Goal: Communication & Community: Answer question/provide support

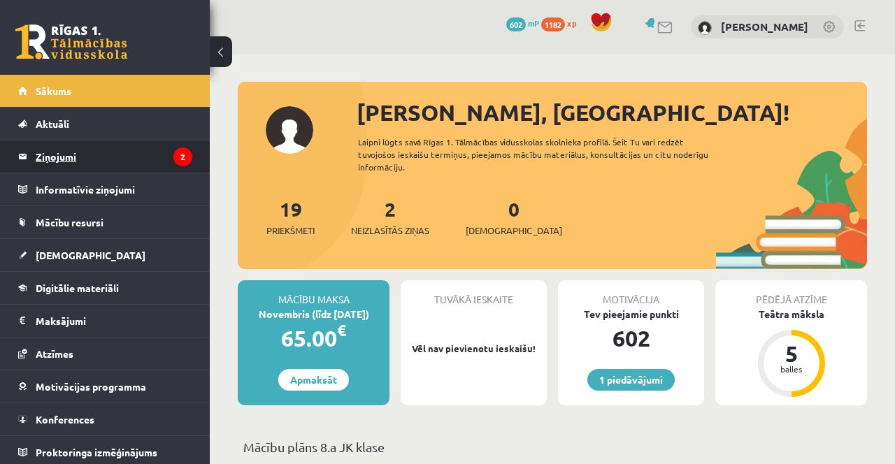
click at [131, 149] on legend "Ziņojumi 2" at bounding box center [114, 157] width 157 height 32
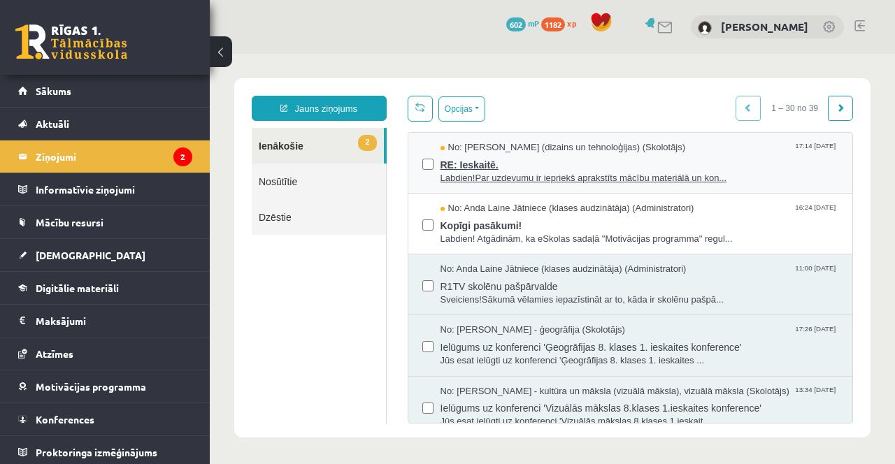
click at [765, 169] on span "RE: Ieskaitē." at bounding box center [639, 162] width 398 height 17
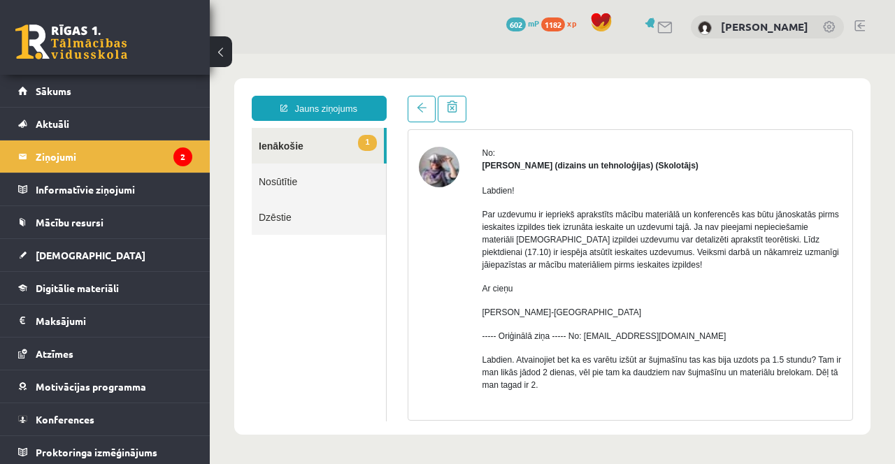
scroll to position [48, 0]
click at [88, 161] on legend "Ziņojumi 2" at bounding box center [114, 157] width 157 height 32
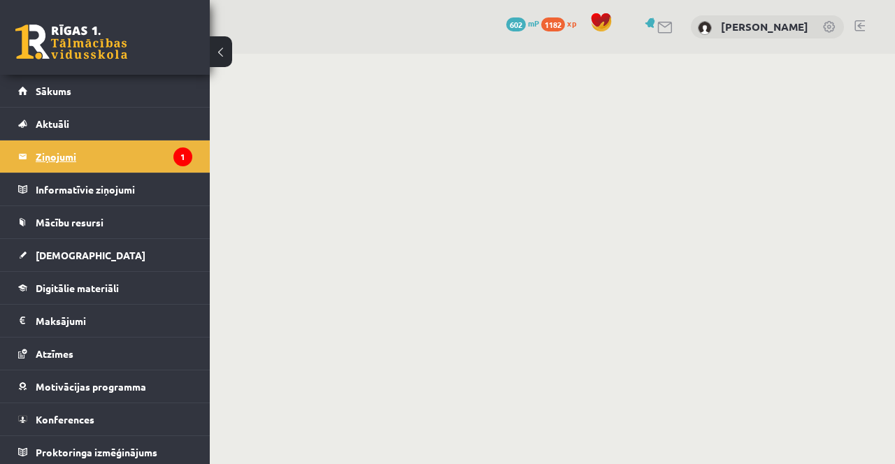
click at [168, 172] on legend "Ziņojumi 1" at bounding box center [114, 157] width 157 height 32
click at [121, 120] on link "Aktuāli" at bounding box center [105, 124] width 174 height 32
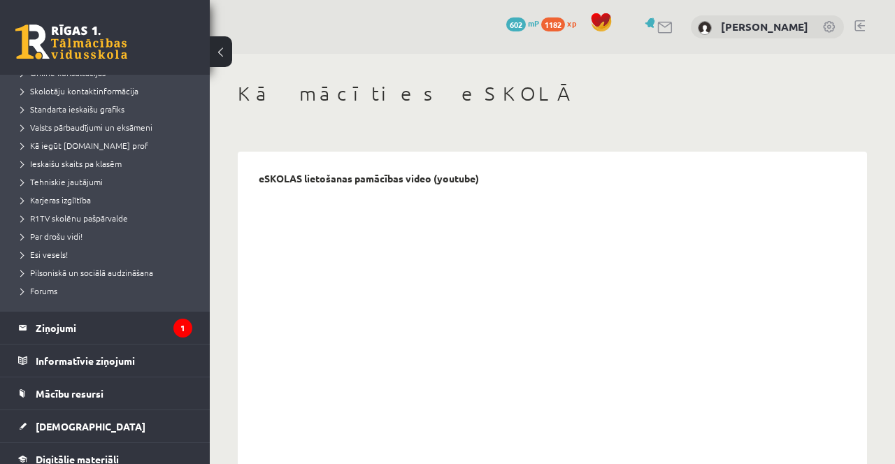
scroll to position [141, 0]
click at [126, 328] on legend "Ziņojumi 1" at bounding box center [114, 328] width 157 height 32
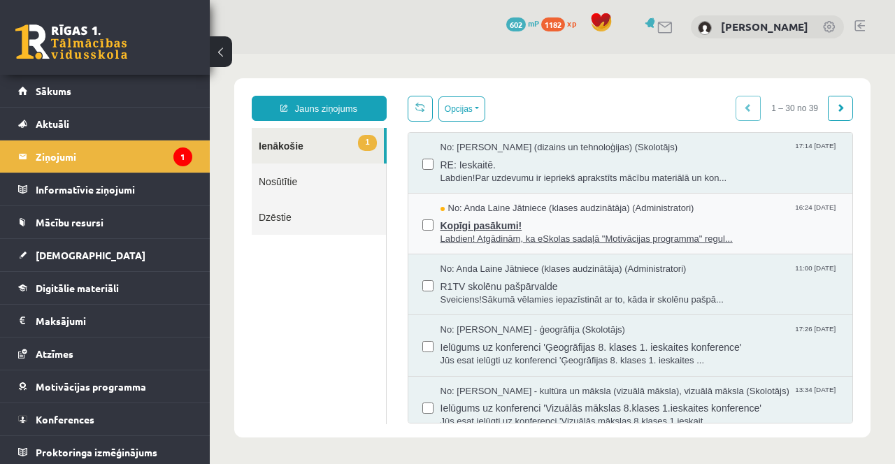
click at [515, 233] on span "Labdien! Atgādinām, ka eSkolas sadaļā "Motivācijas programma" regul..." at bounding box center [639, 239] width 398 height 13
